Goal: Task Accomplishment & Management: Manage account settings

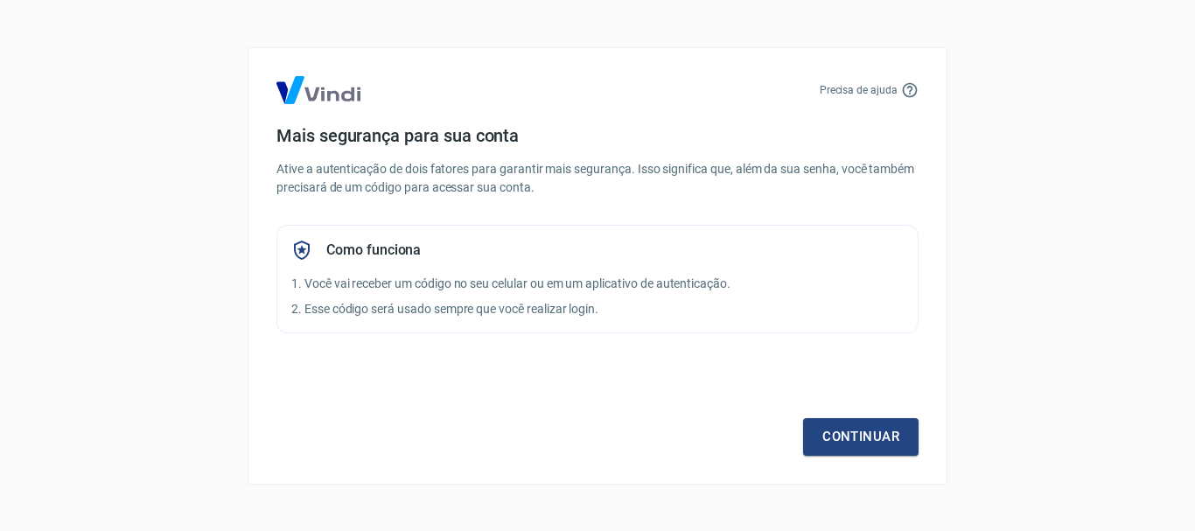
click at [668, 234] on div "Como funciona 1. Você vai receber um código no seu celular ou em um aplicativo …" at bounding box center [597, 279] width 642 height 108
click at [515, 203] on div "Mais segurança para sua conta Ative a autenticação de dois fatores para garanti…" at bounding box center [597, 229] width 642 height 208
drag, startPoint x: 366, startPoint y: 129, endPoint x: 408, endPoint y: 4, distance: 132.0
click at [368, 129] on h4 "Mais segurança para sua conta" at bounding box center [597, 135] width 642 height 21
drag, startPoint x: 484, startPoint y: 183, endPoint x: 383, endPoint y: 54, distance: 163.3
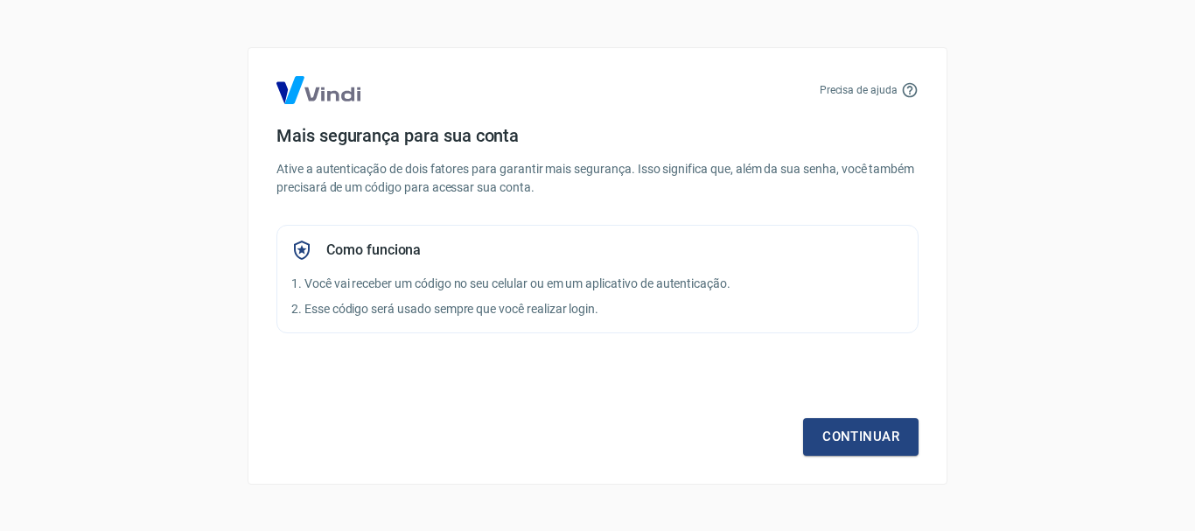
click at [484, 181] on p "Ative a autenticação de dois fatores para garantir mais segurança. Isso signifi…" at bounding box center [597, 178] width 642 height 37
drag, startPoint x: 678, startPoint y: 297, endPoint x: 437, endPoint y: 44, distance: 350.2
click at [678, 298] on div "Como funciona 1. Você vai receber um código no seu celular ou em um aplicativo …" at bounding box center [597, 279] width 642 height 108
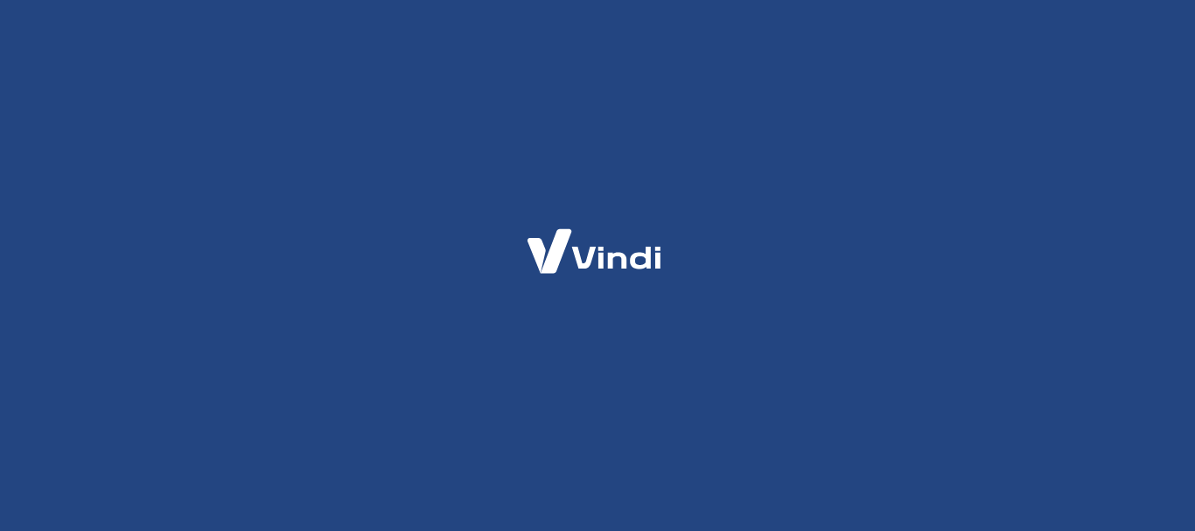
click at [898, 0] on html at bounding box center [597, 0] width 1195 height 0
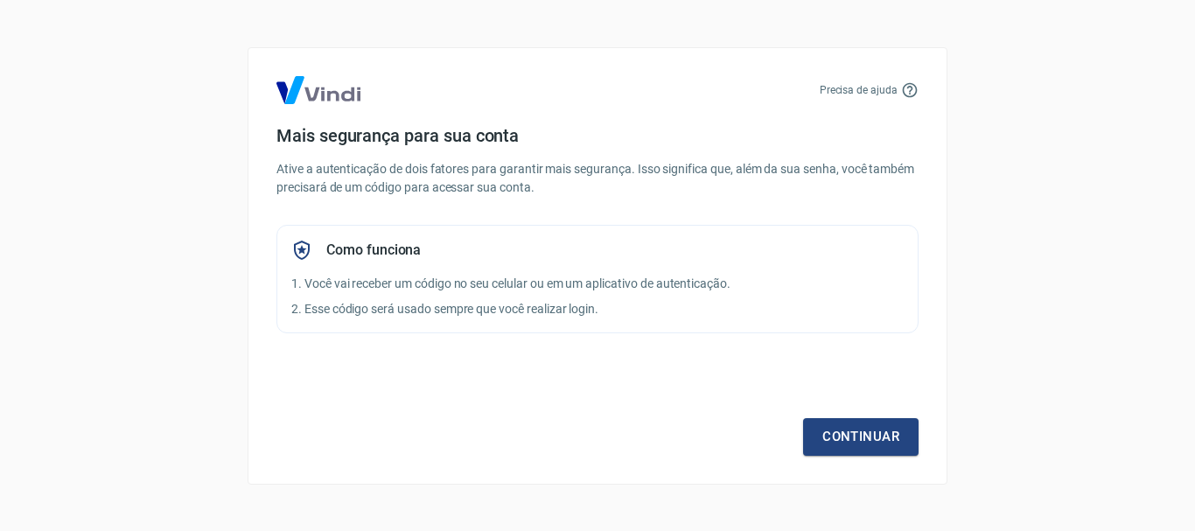
drag, startPoint x: 466, startPoint y: 244, endPoint x: 472, endPoint y: 233, distance: 12.5
click at [468, 244] on div "Como funciona" at bounding box center [597, 250] width 612 height 21
click at [723, 185] on p "Ative a autenticação de dois fatores para garantir mais segurança. Isso signifi…" at bounding box center [597, 178] width 642 height 37
drag, startPoint x: 0, startPoint y: 0, endPoint x: 661, endPoint y: 168, distance: 682.3
click at [665, 164] on div "Mais segurança para sua conta Ative a autenticação de dois fatores para garanti…" at bounding box center [597, 229] width 642 height 208
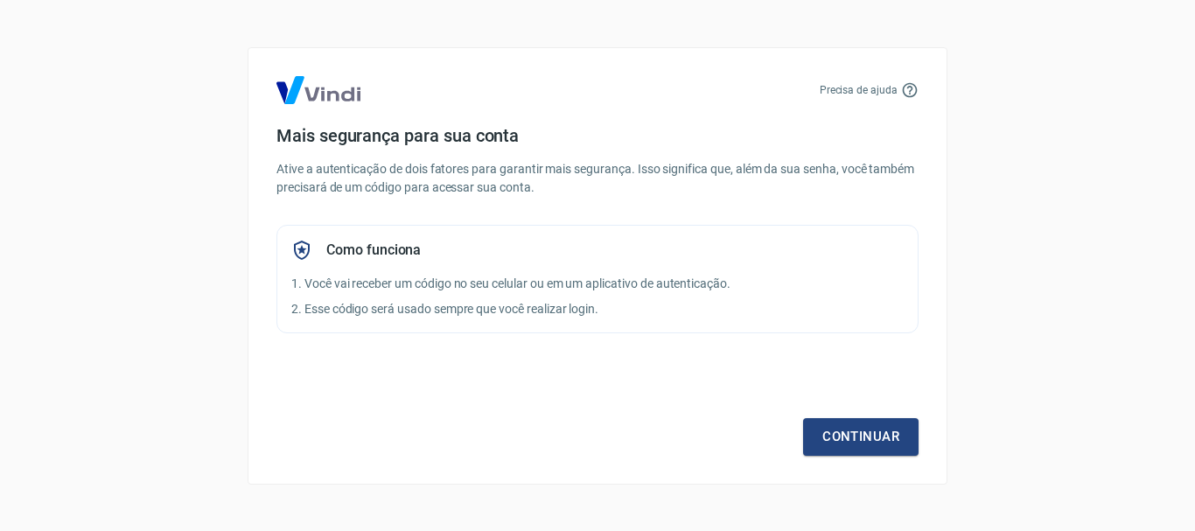
click at [390, 188] on p "Ative a autenticação de dois fatores para garantir mais segurança. Isso signifi…" at bounding box center [597, 178] width 642 height 37
